Goal: Information Seeking & Learning: Learn about a topic

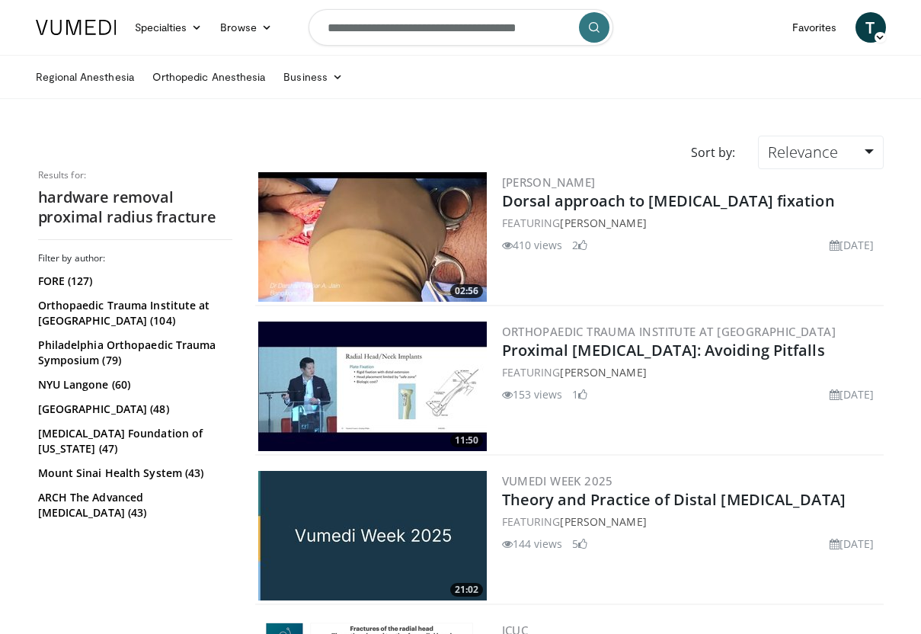
click at [482, 35] on input "**********" at bounding box center [461, 27] width 305 height 37
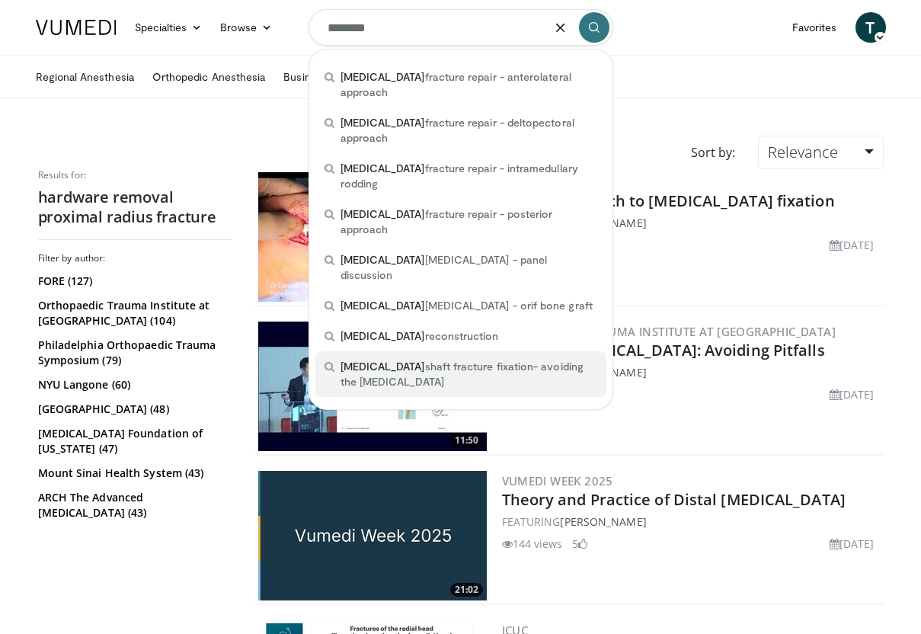
click at [386, 359] on span "[MEDICAL_DATA] shaft fracture fixation- avoiding the [MEDICAL_DATA]" at bounding box center [469, 374] width 257 height 30
type input "**********"
